Goal: Task Accomplishment & Management: Manage account settings

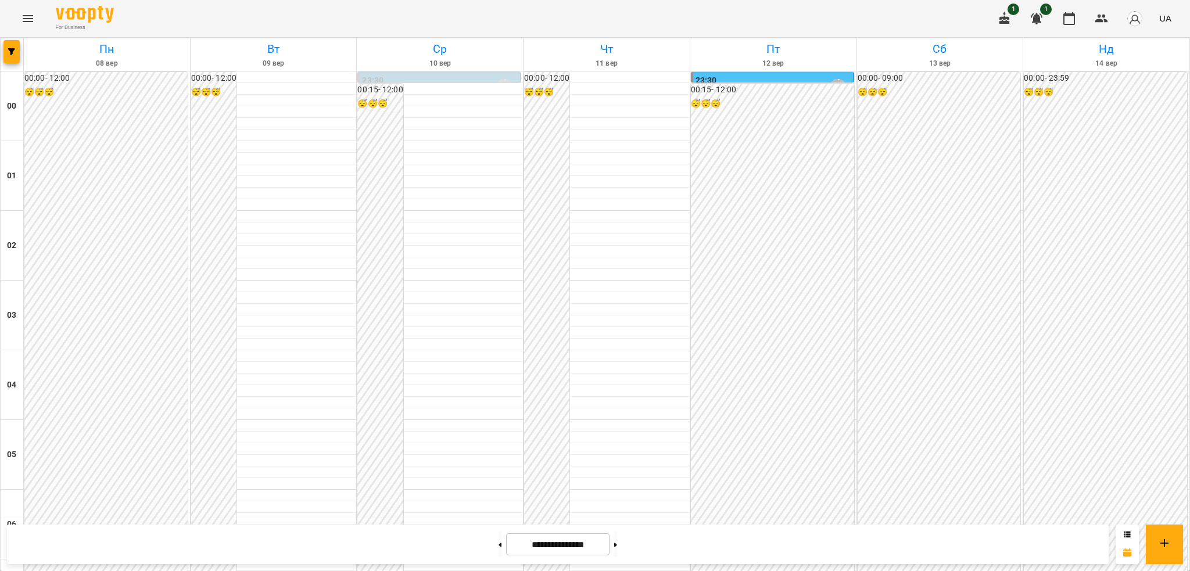
scroll to position [747, 0]
click at [617, 543] on button at bounding box center [615, 545] width 3 height 26
type input "**********"
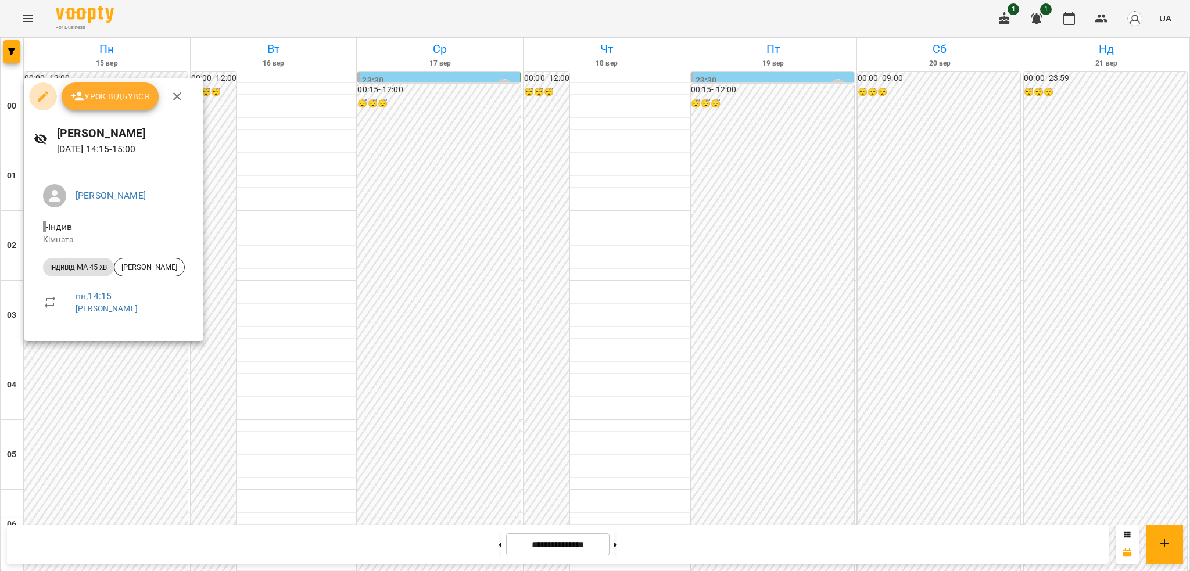
click at [39, 94] on icon "button" at bounding box center [43, 96] width 14 height 14
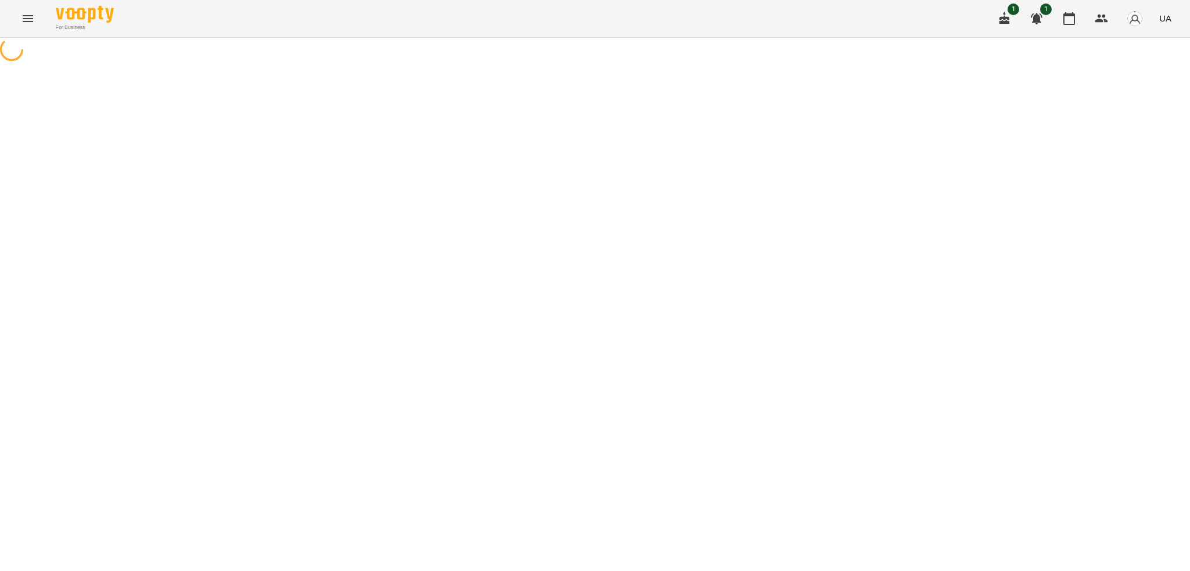
select select "**********"
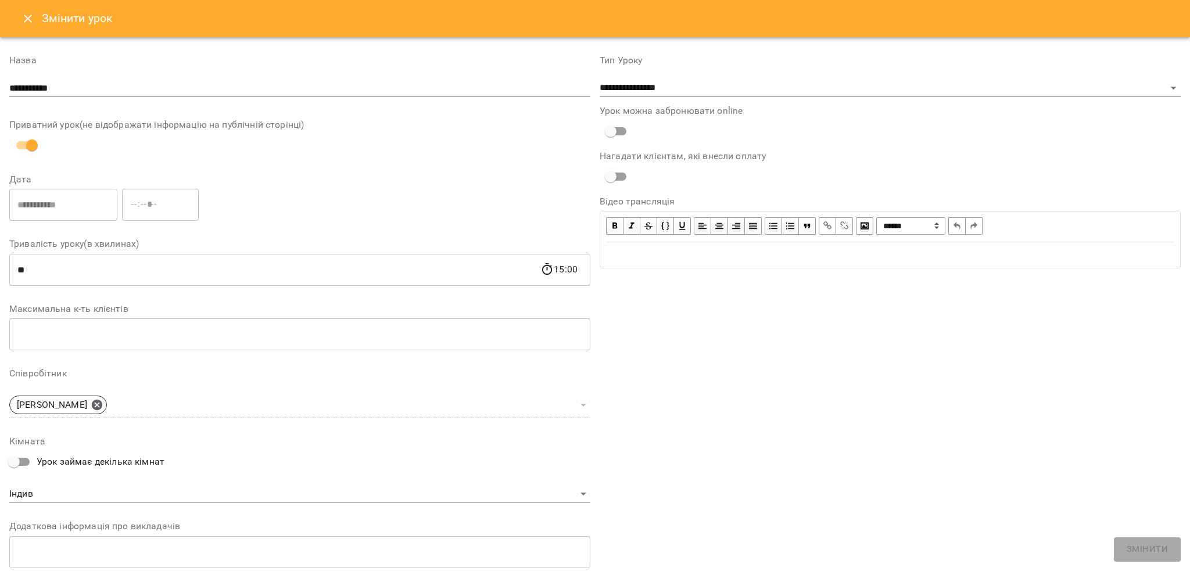
click at [20, 30] on div "Змінити урок" at bounding box center [595, 18] width 1190 height 37
click at [22, 24] on icon "Close" at bounding box center [28, 19] width 14 height 14
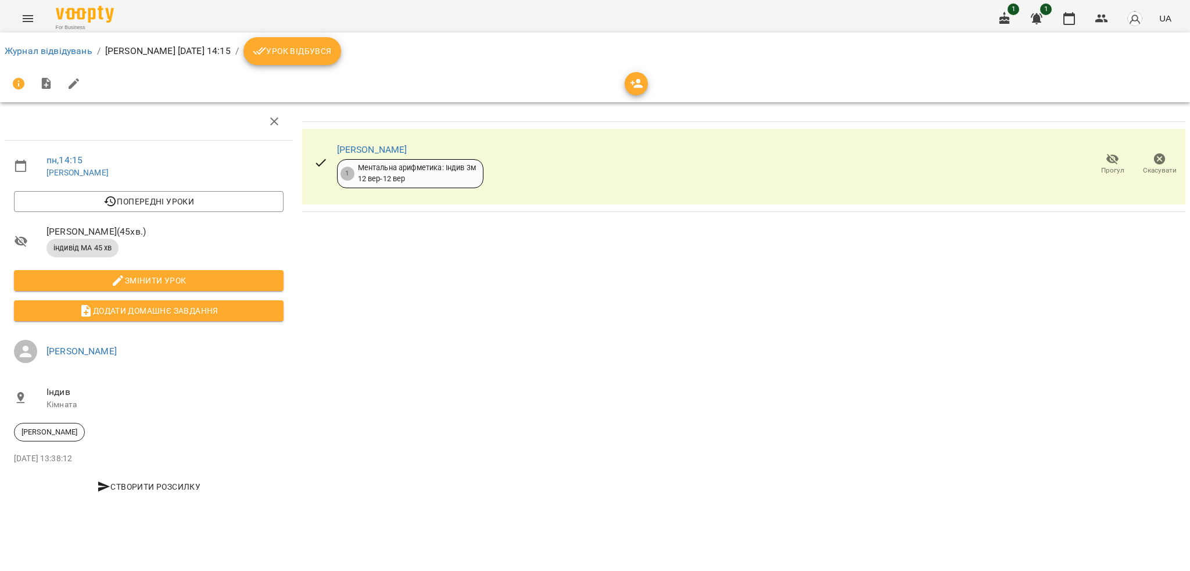
click at [26, 20] on icon "Menu" at bounding box center [28, 19] width 14 height 14
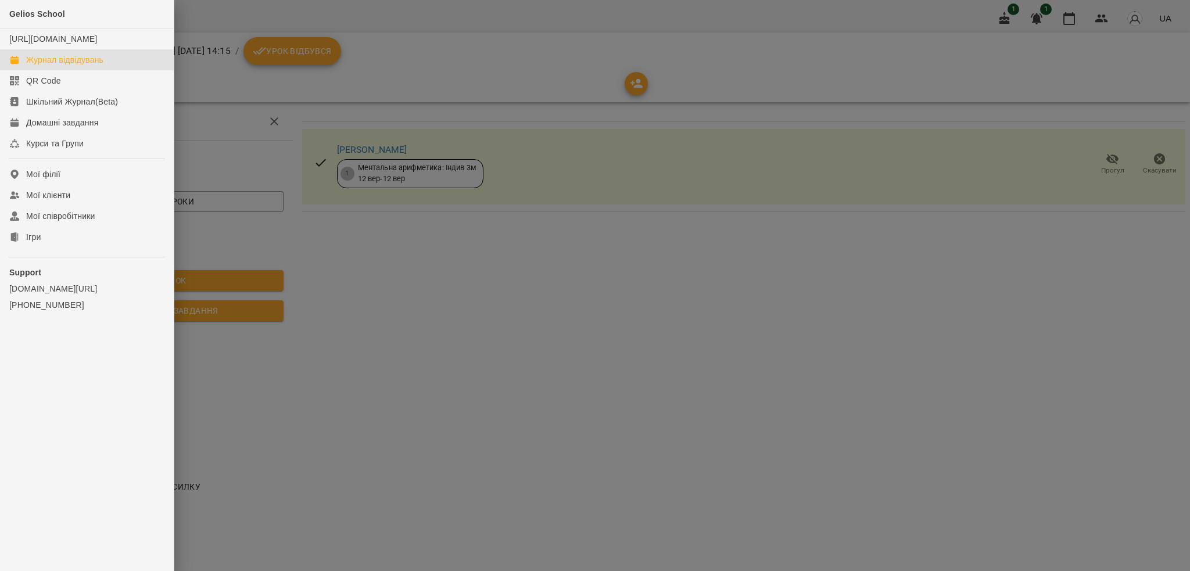
click at [61, 66] on div "Журнал відвідувань" at bounding box center [64, 60] width 77 height 12
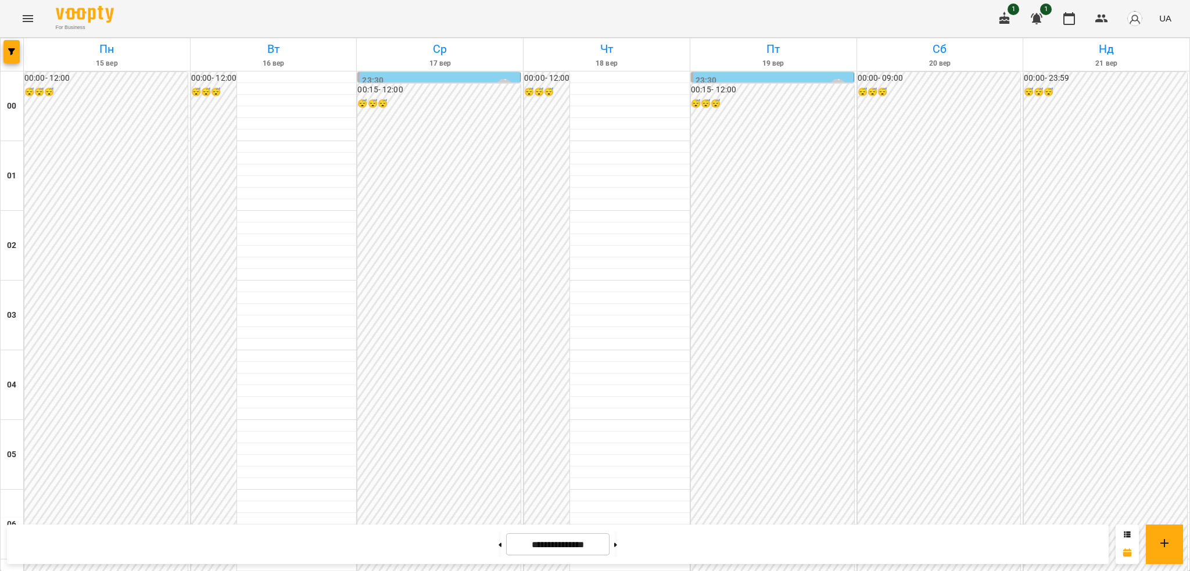
scroll to position [843, 0]
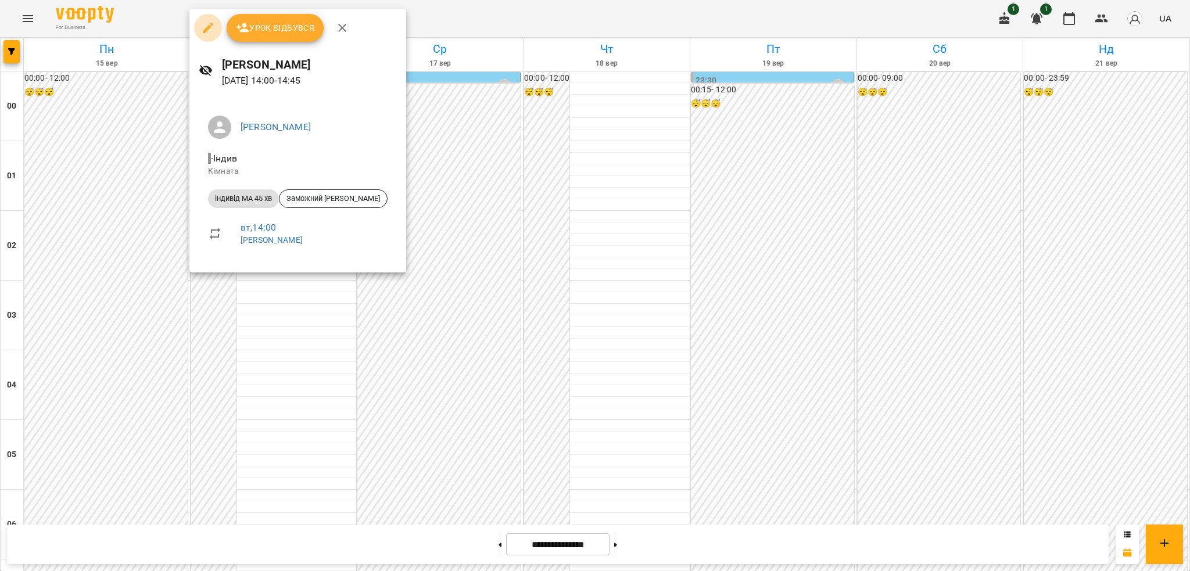
click at [205, 26] on icon "button" at bounding box center [208, 28] width 14 height 14
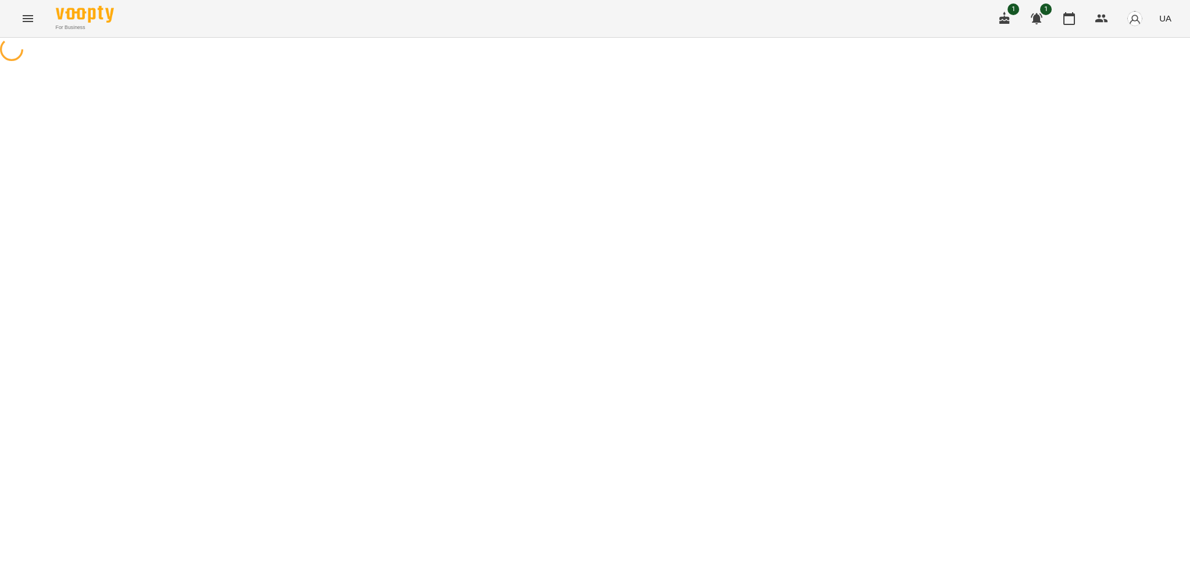
select select "**********"
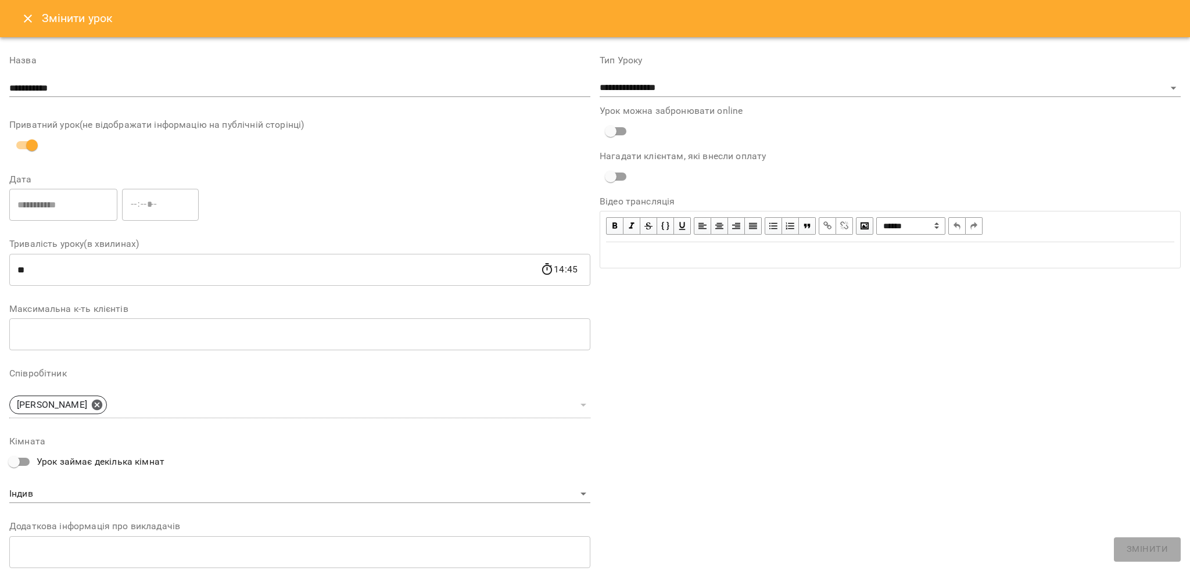
click at [26, 19] on icon "Close" at bounding box center [28, 19] width 14 height 14
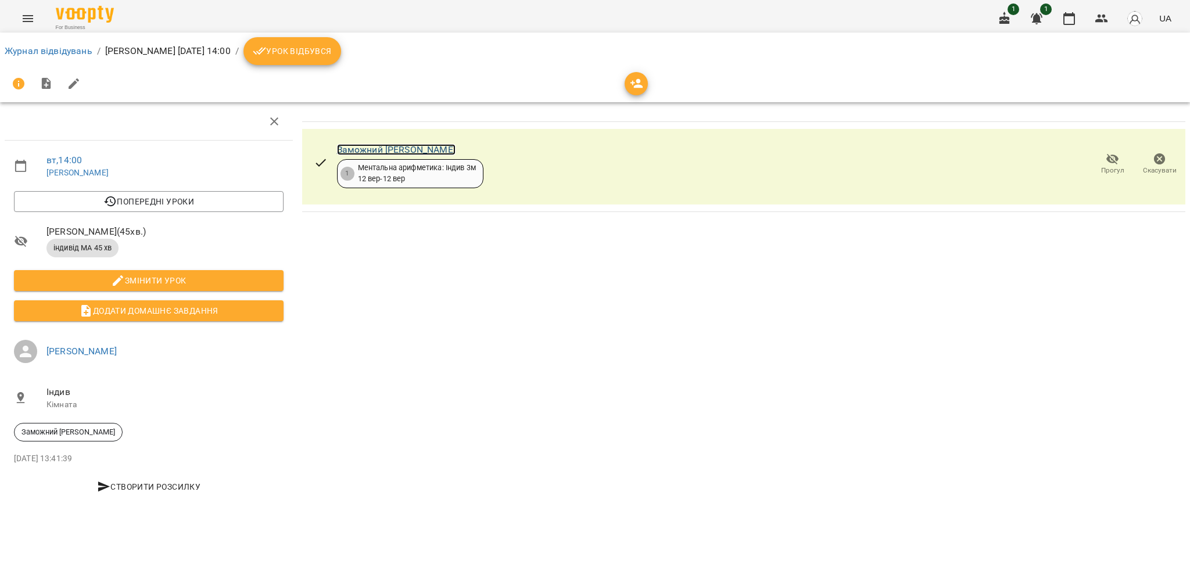
click at [420, 147] on link "Заможний Ольгерд Ігорович" at bounding box center [396, 149] width 119 height 11
click at [15, 20] on button "Menu" at bounding box center [28, 19] width 28 height 28
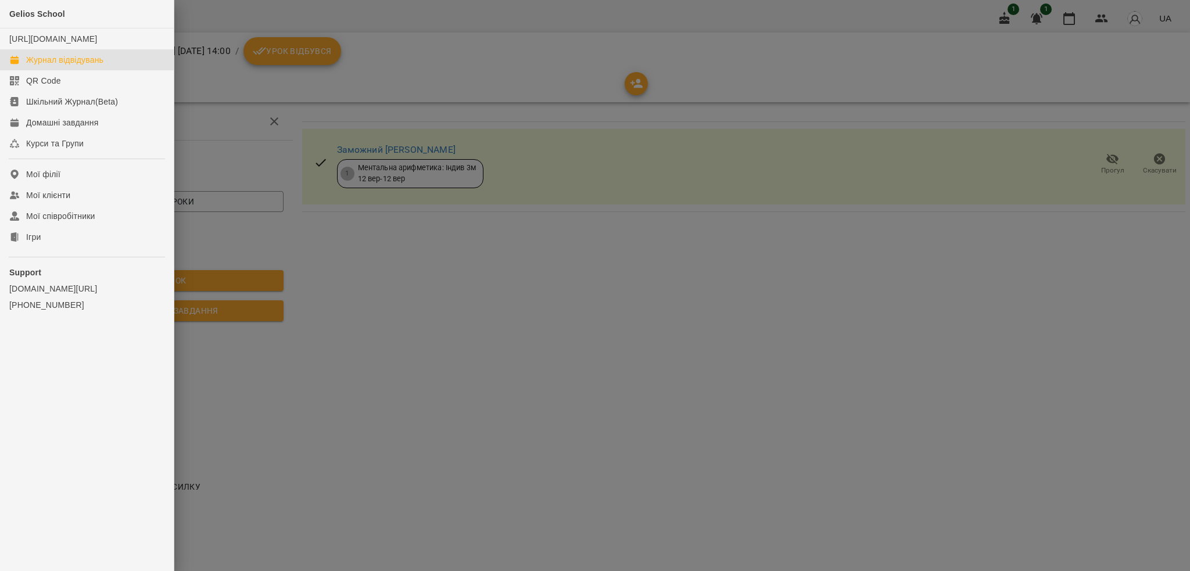
click at [49, 66] on div "Журнал відвідувань" at bounding box center [64, 60] width 77 height 12
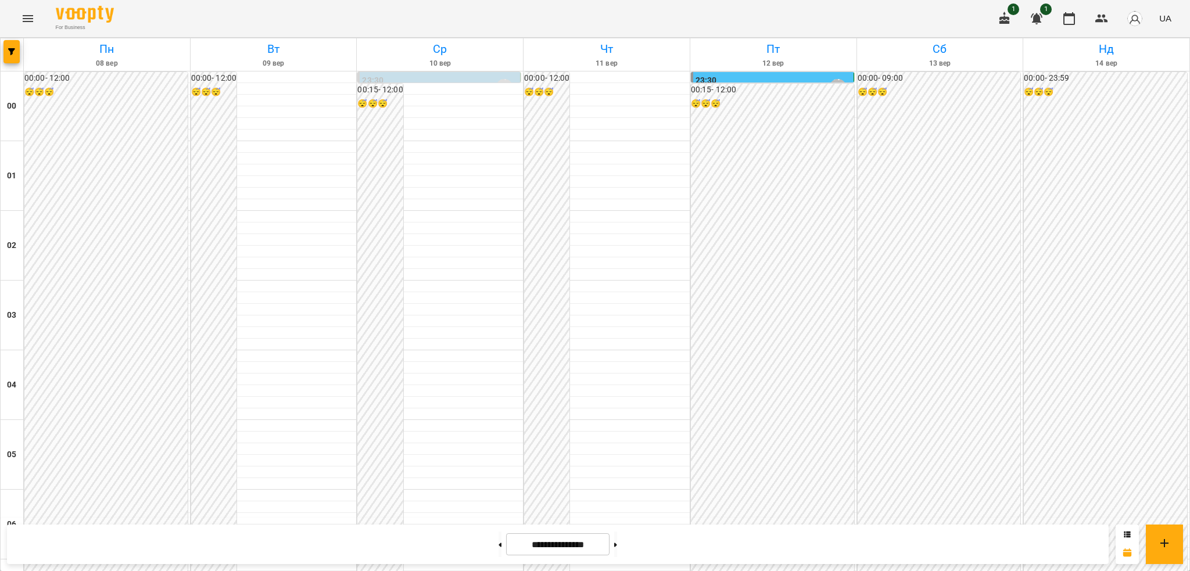
scroll to position [658, 0]
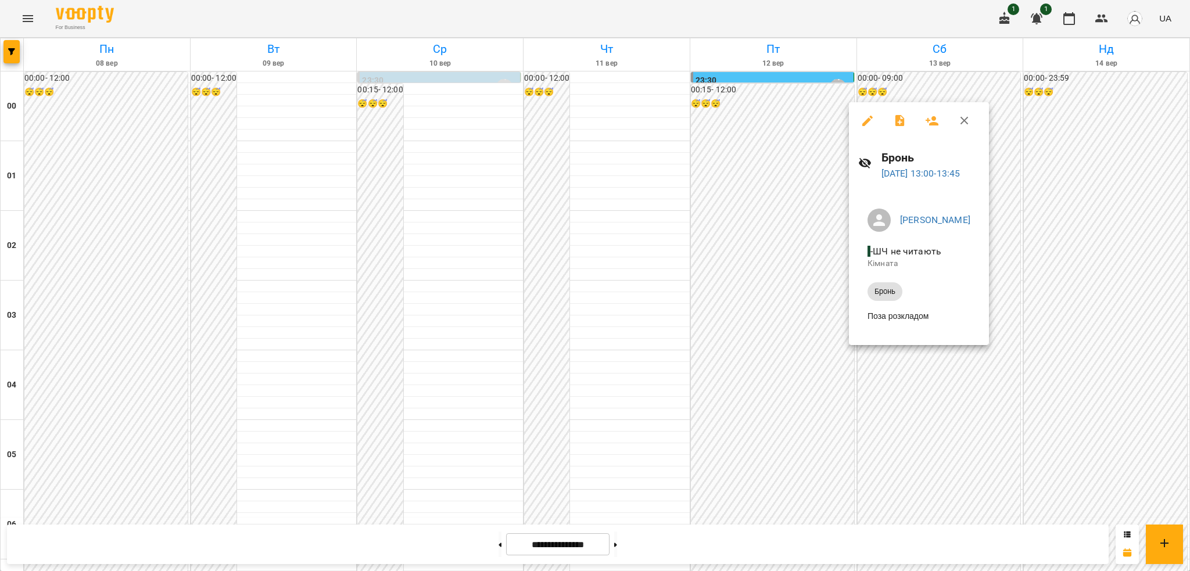
click at [868, 120] on icon "button" at bounding box center [867, 121] width 10 height 10
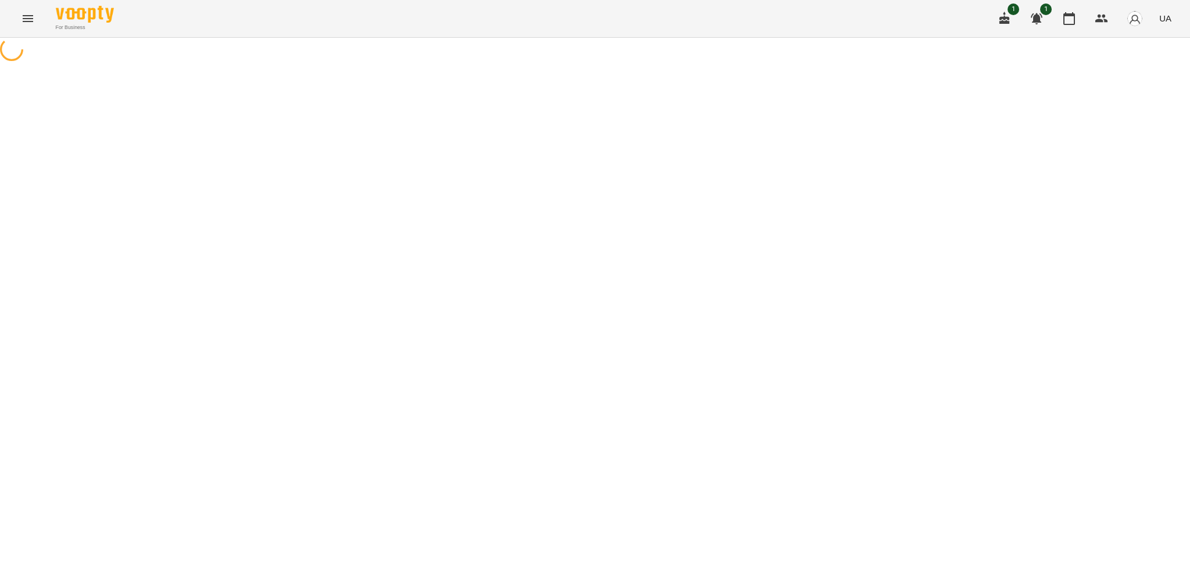
select select "*****"
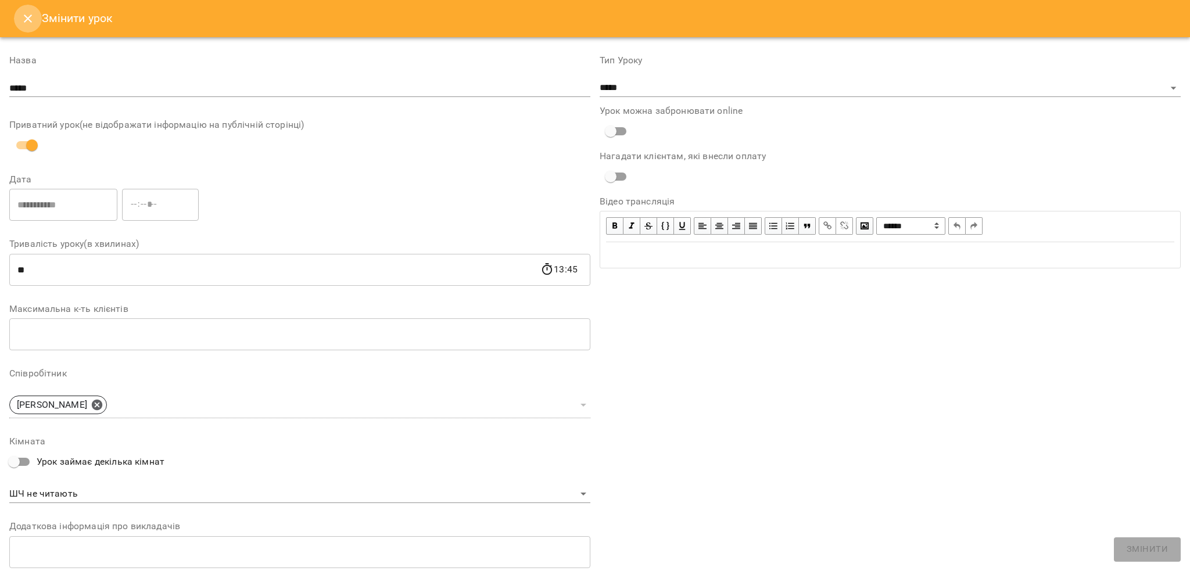
click at [27, 28] on button "Close" at bounding box center [28, 19] width 28 height 28
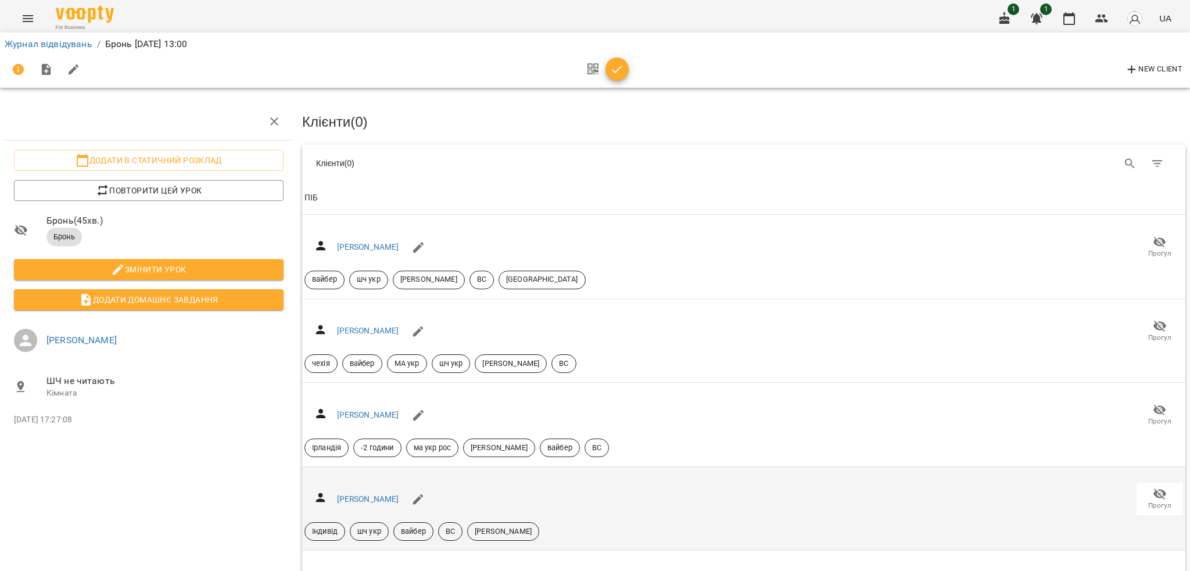
click at [1061, 496] on div "Мартинюк Анжеліна Андріївна Прогул Індивід шч укр вайбер ВС Іщенко Ліза" at bounding box center [744, 509] width 879 height 65
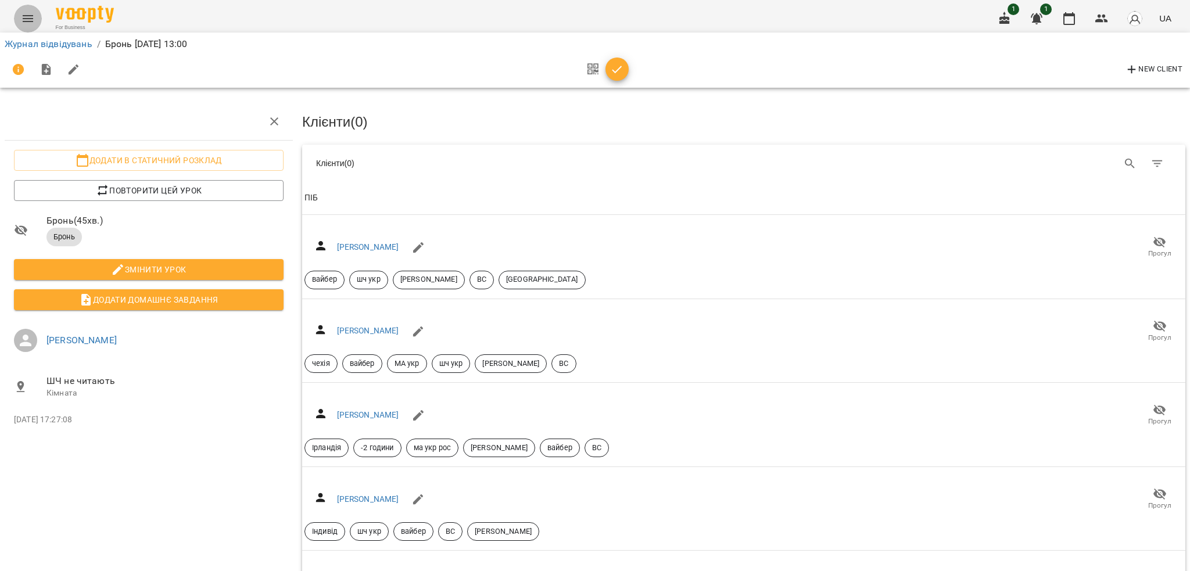
click at [33, 24] on icon "Menu" at bounding box center [28, 19] width 14 height 14
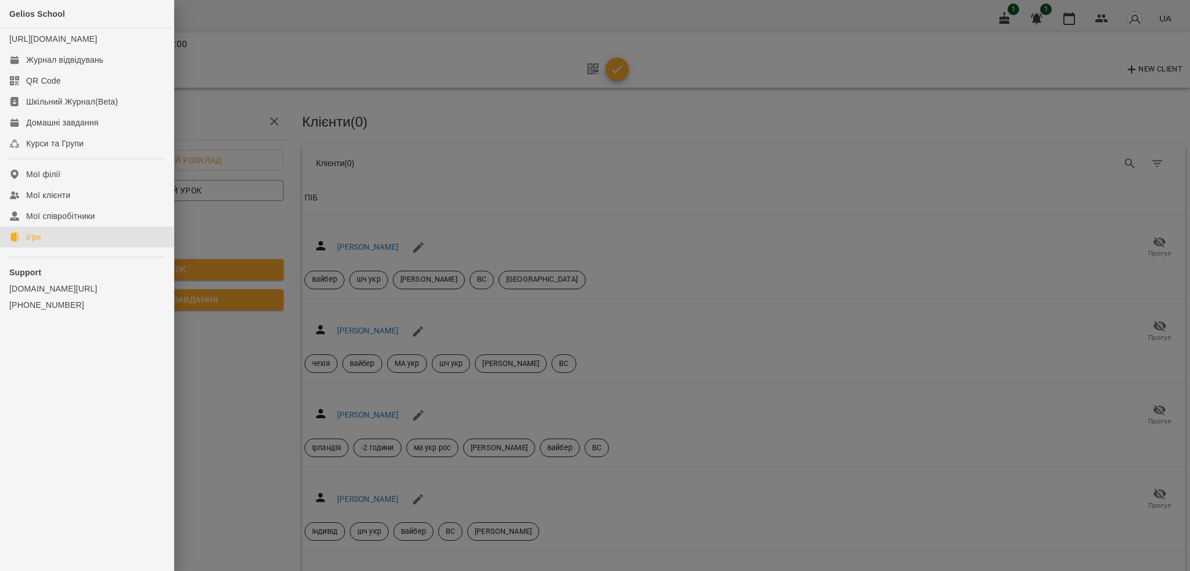
click at [47, 245] on link "Ігри" at bounding box center [87, 237] width 174 height 21
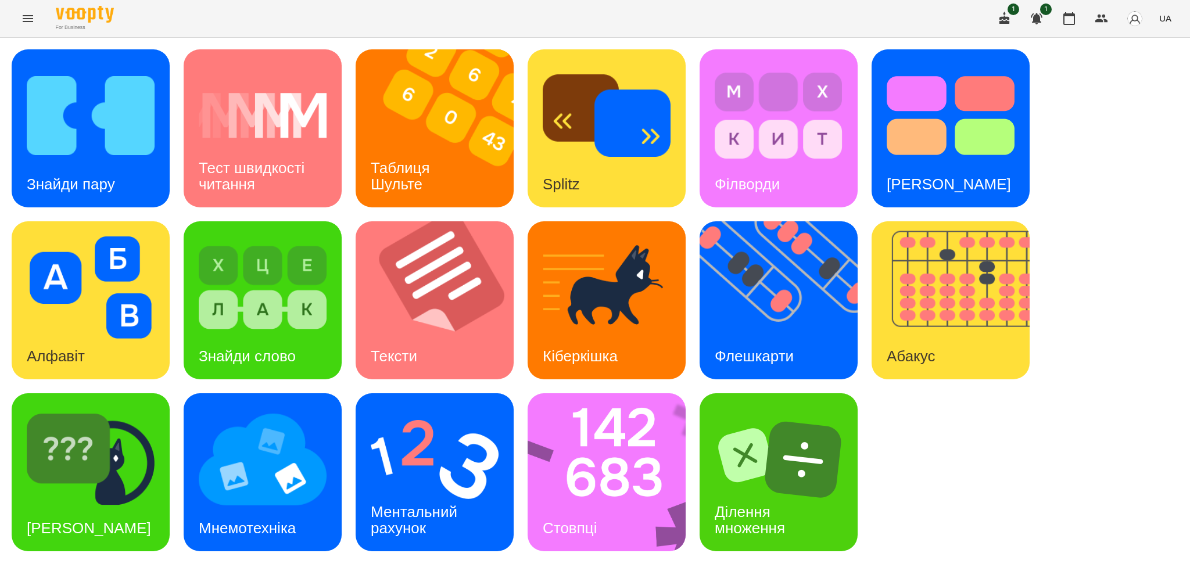
click at [30, 18] on icon "Menu" at bounding box center [28, 18] width 10 height 7
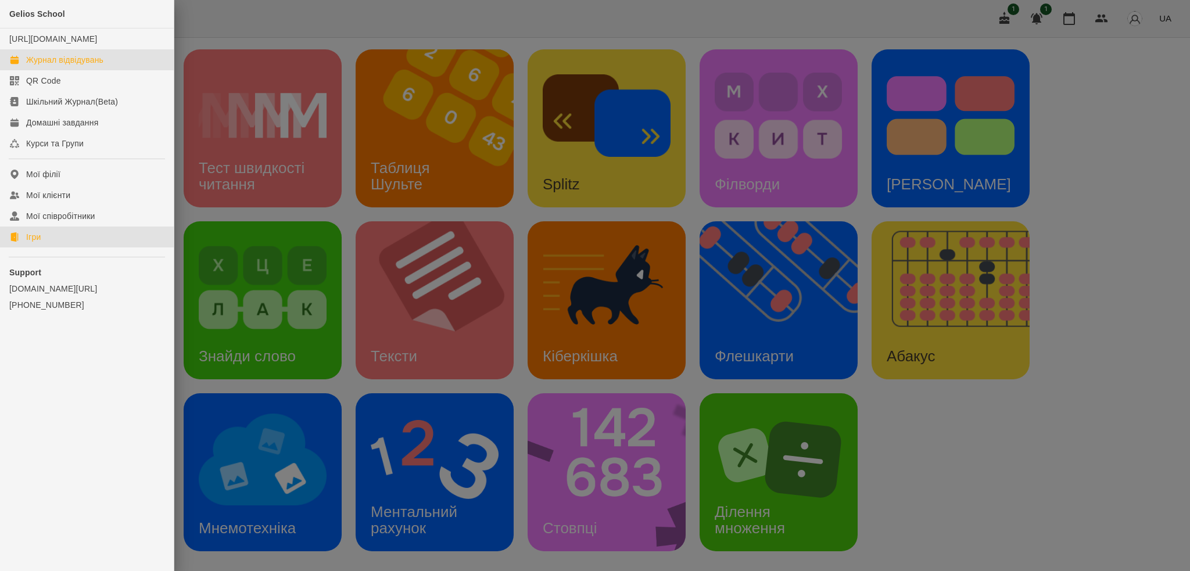
click at [101, 66] on div "Журнал відвідувань" at bounding box center [64, 60] width 77 height 12
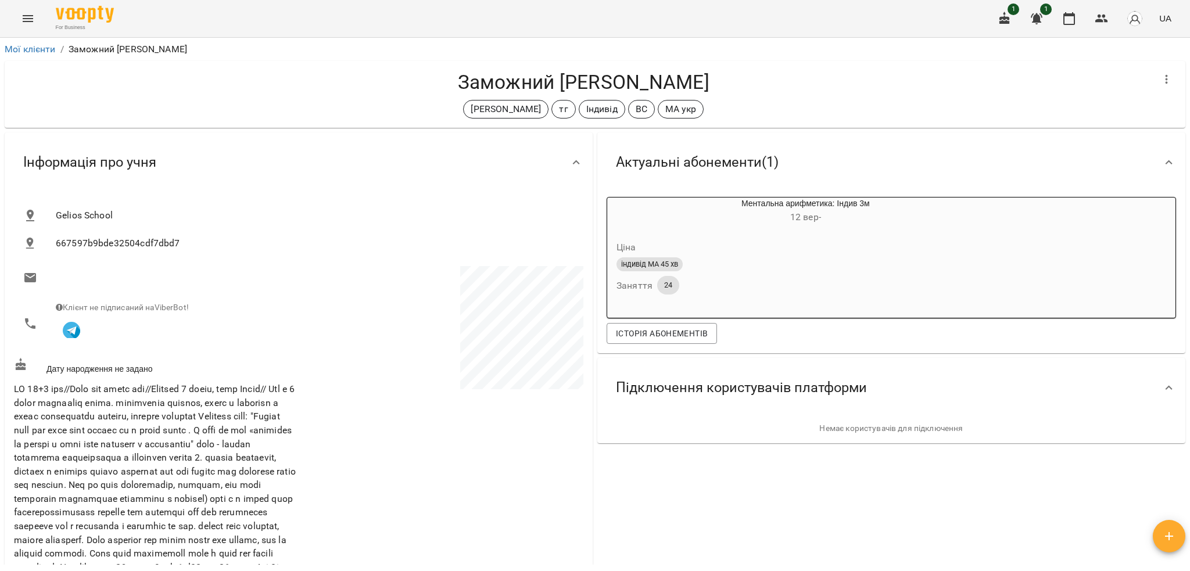
click at [28, 22] on icon "Menu" at bounding box center [28, 19] width 14 height 14
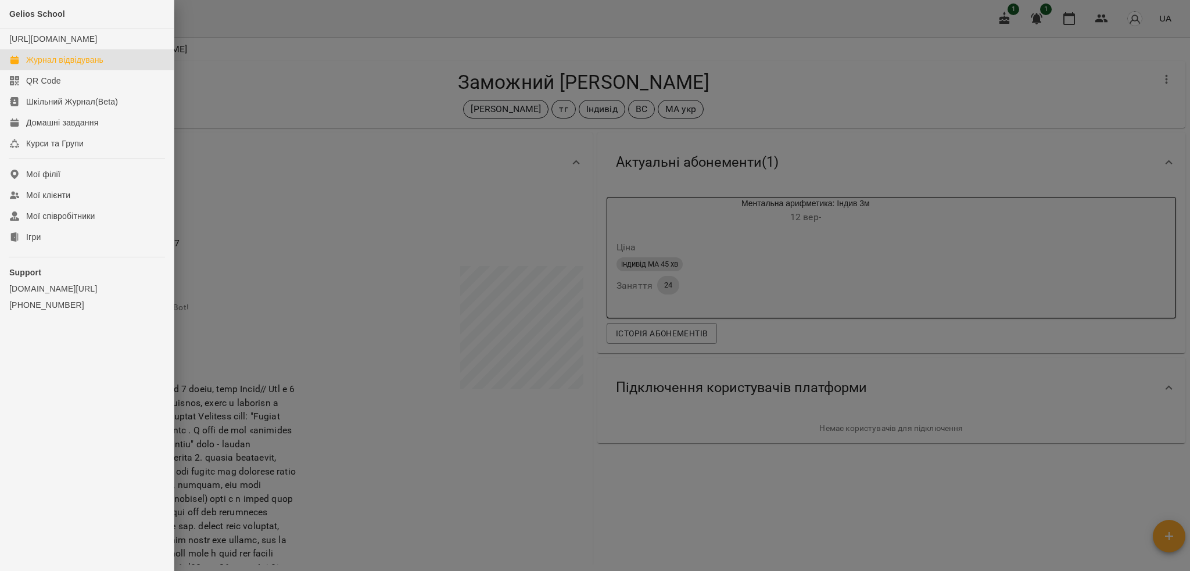
click at [51, 66] on div "Журнал відвідувань" at bounding box center [64, 60] width 77 height 12
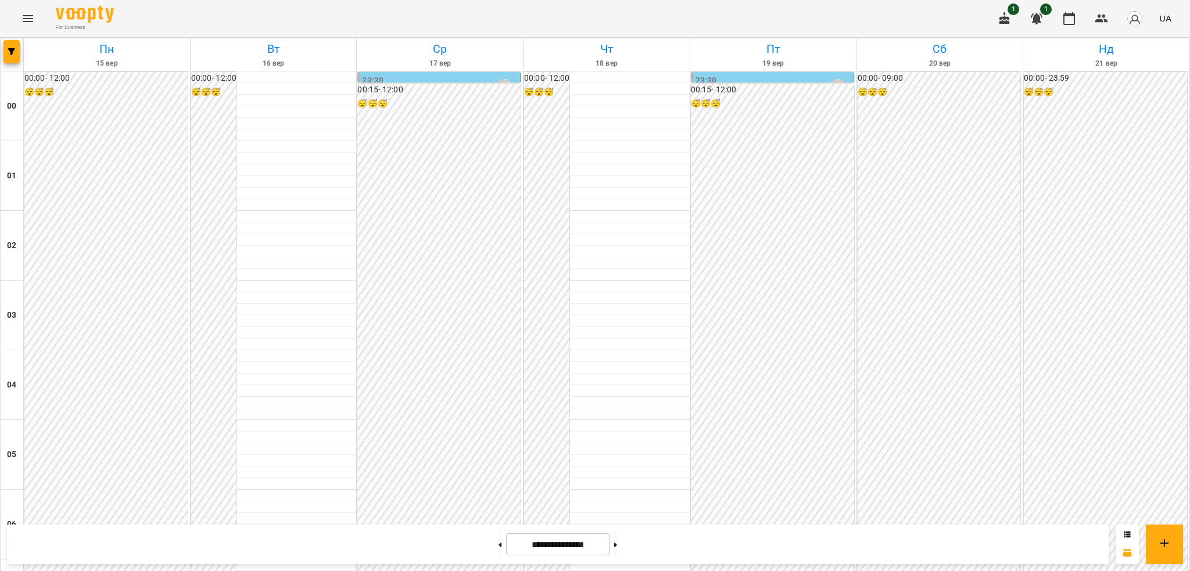
scroll to position [818, 0]
click at [499, 543] on button at bounding box center [500, 545] width 3 height 26
type input "**********"
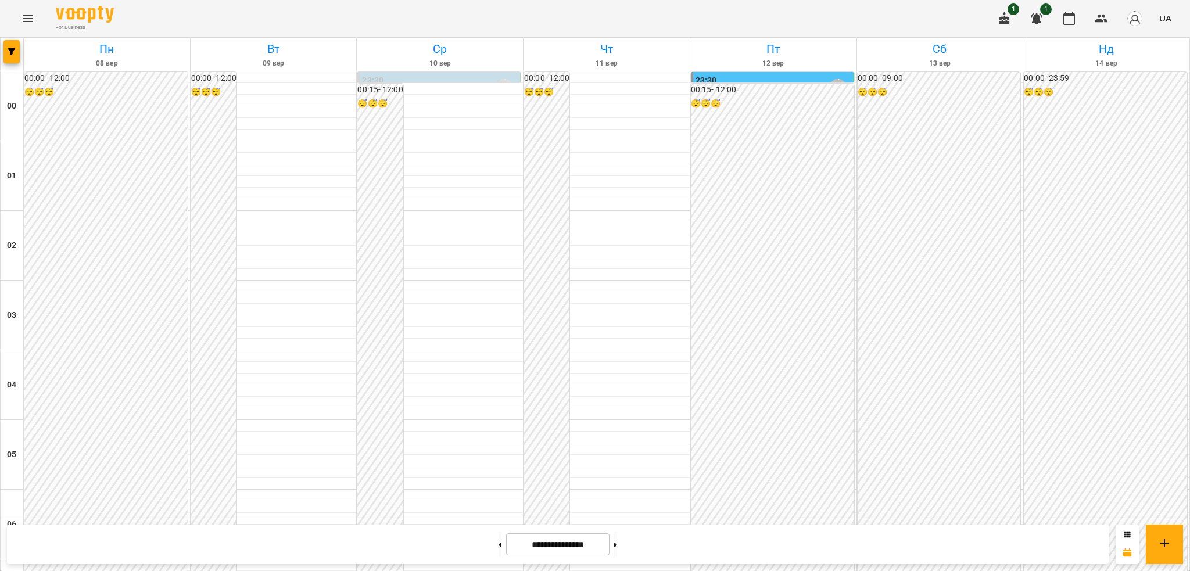
scroll to position [1000, 0]
click at [39, 23] on button "Menu" at bounding box center [28, 19] width 28 height 28
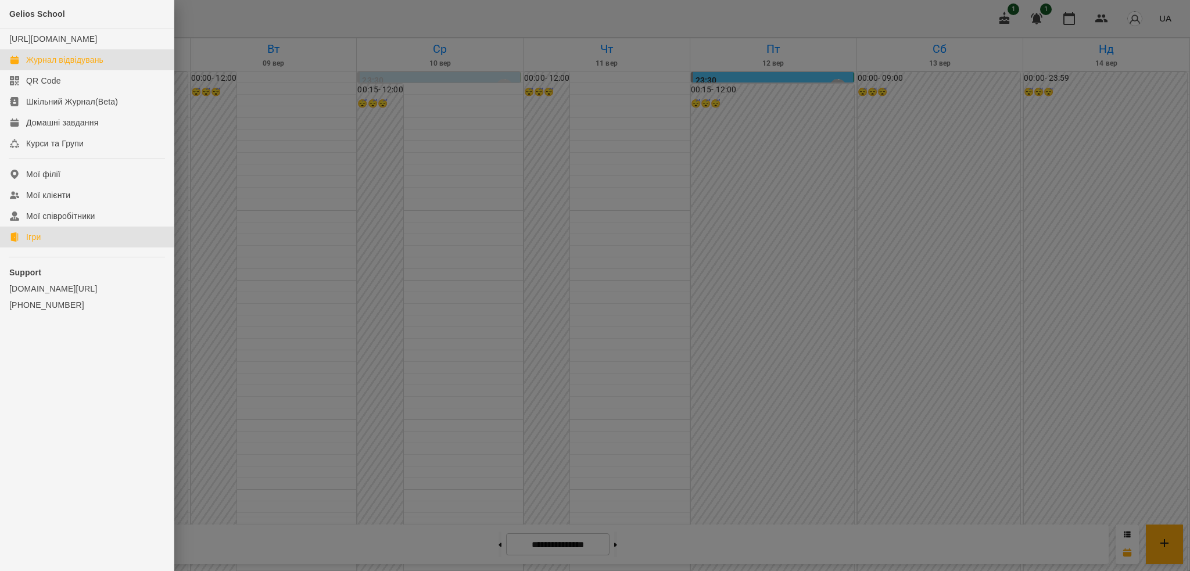
click at [60, 248] on link "Ігри" at bounding box center [87, 237] width 174 height 21
